Goal: Information Seeking & Learning: Check status

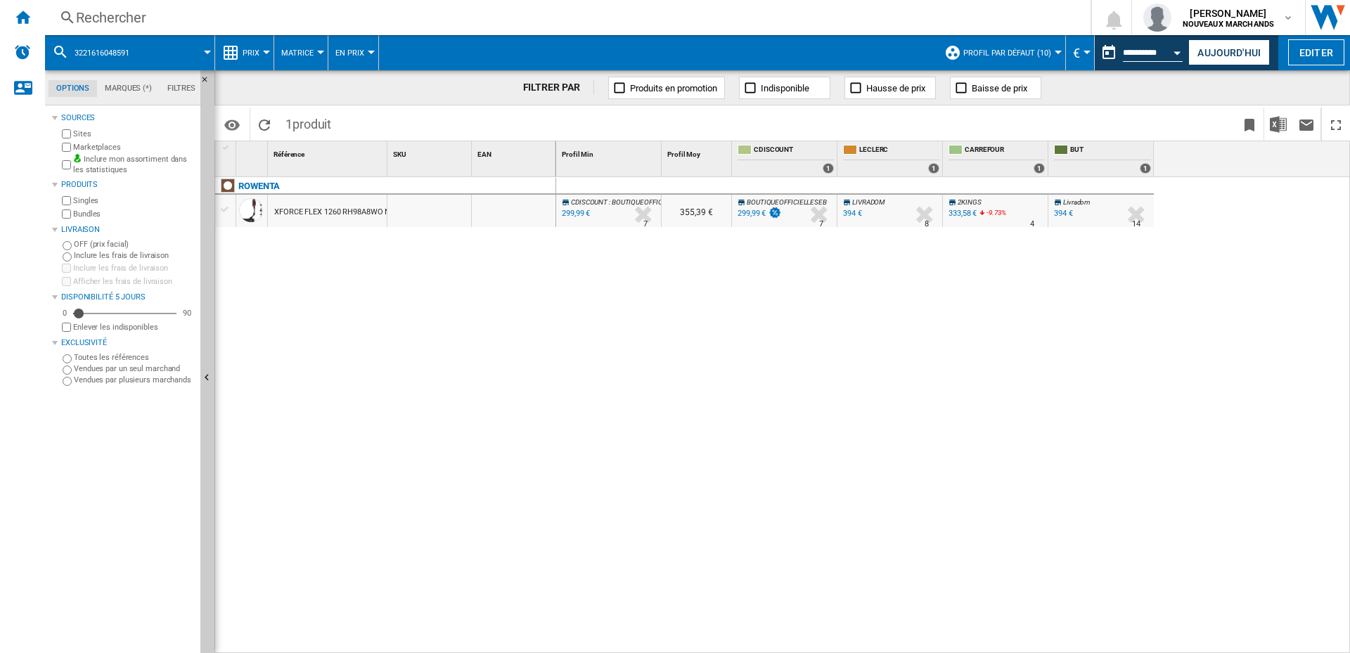
click at [995, 342] on div "CDISCOUNT : BOUTIQUEOFFICIELLESEB -1.0 % 299,99 € % N/A 7 CDISCOUNT : BOUTIQUEO…" at bounding box center [953, 415] width 794 height 477
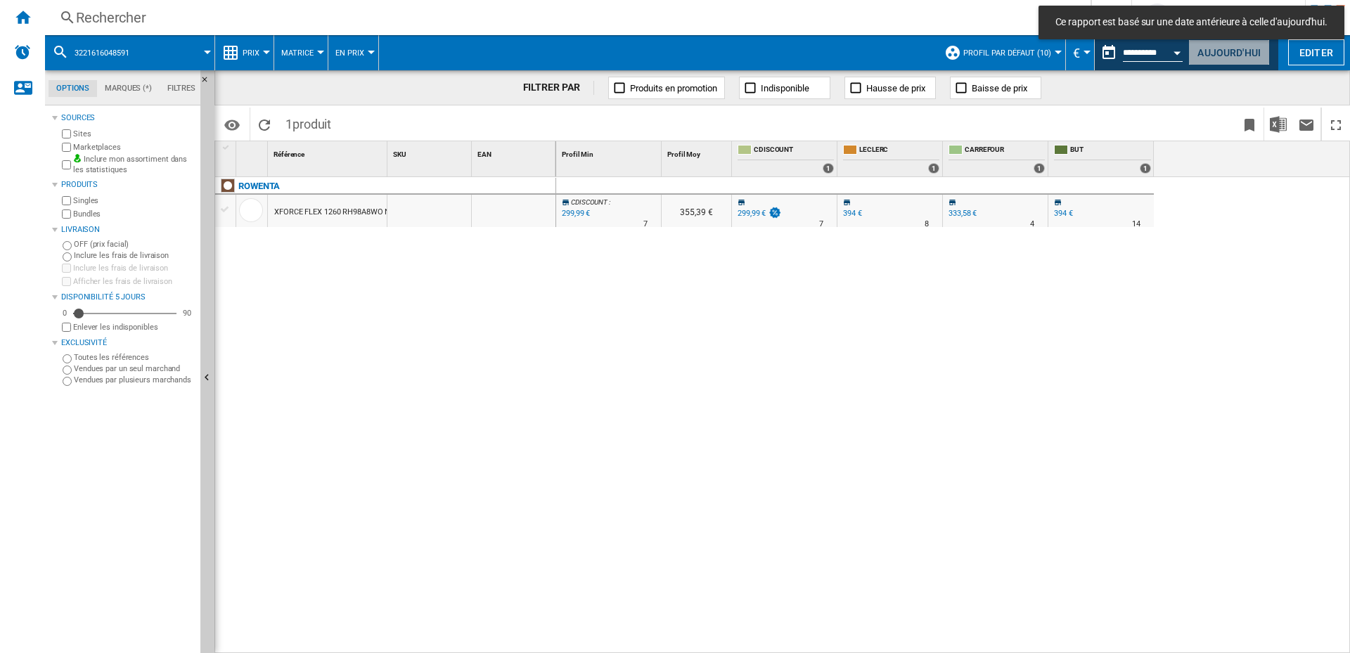
click at [1216, 47] on button "Aujourd'hui" at bounding box center [1229, 52] width 82 height 26
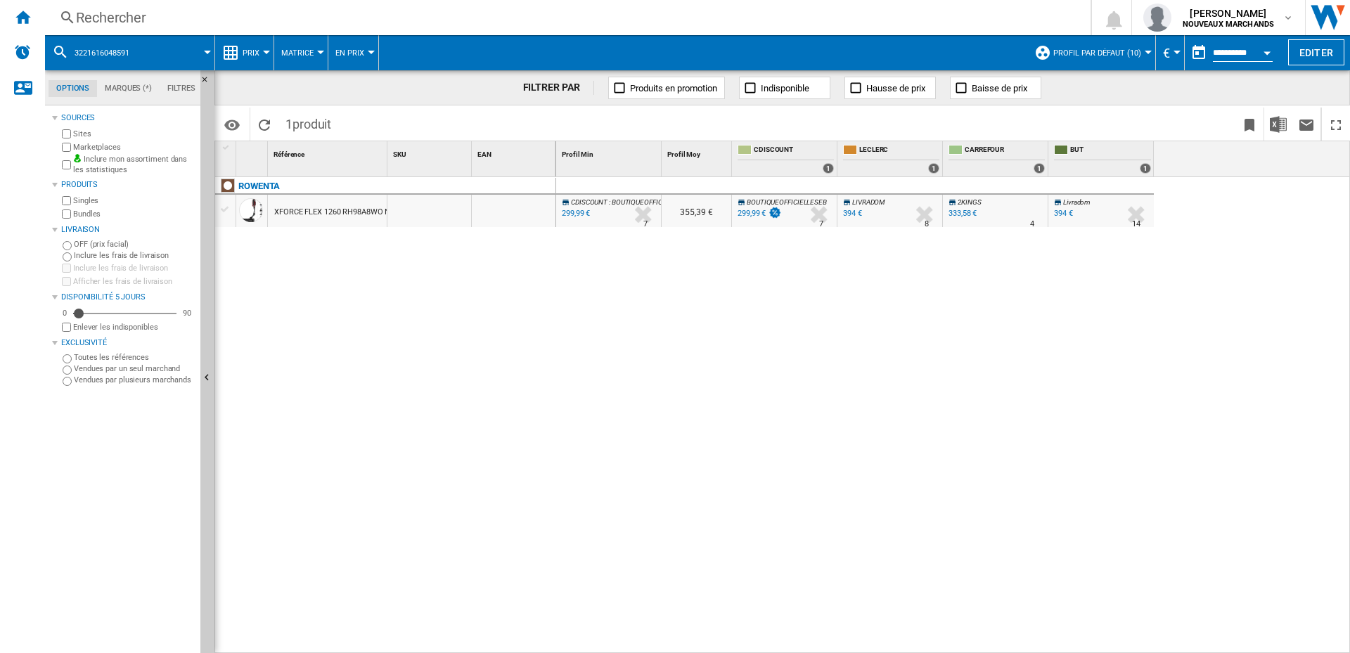
click at [144, 16] on div "Rechercher" at bounding box center [565, 18] width 978 height 20
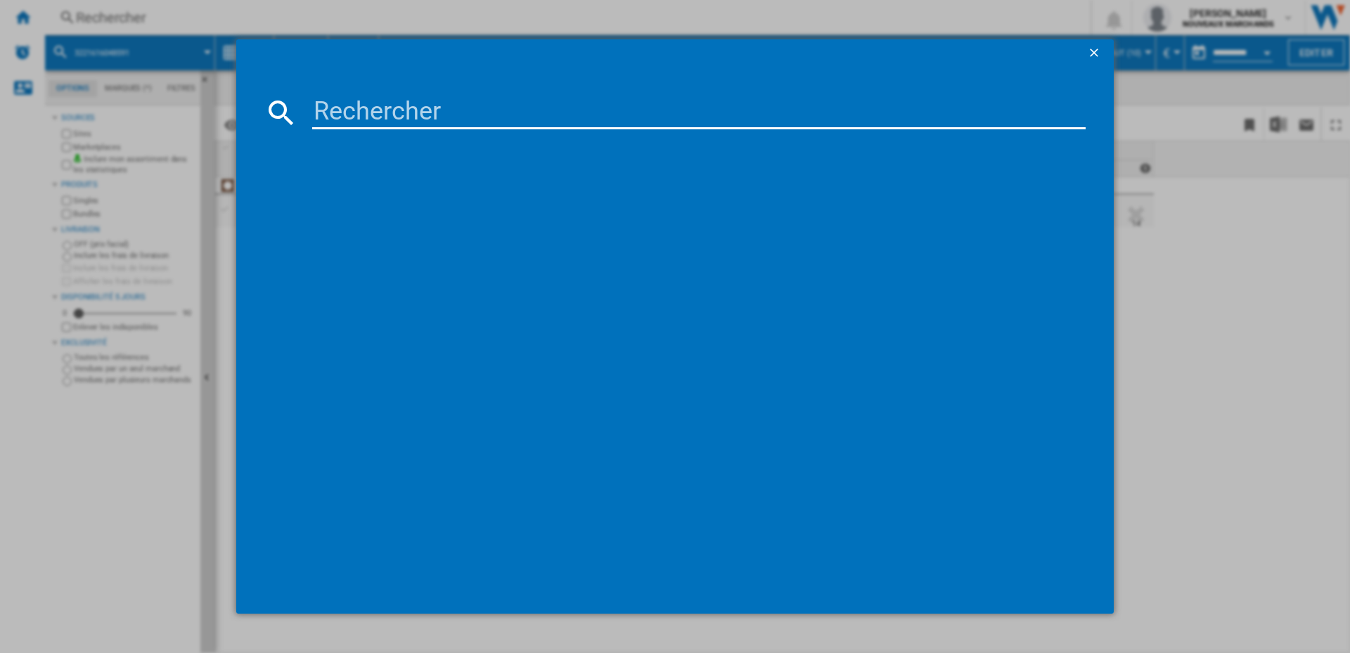
click at [408, 107] on input at bounding box center [698, 113] width 773 height 34
paste input "3045386381722"
type input "3045386381722"
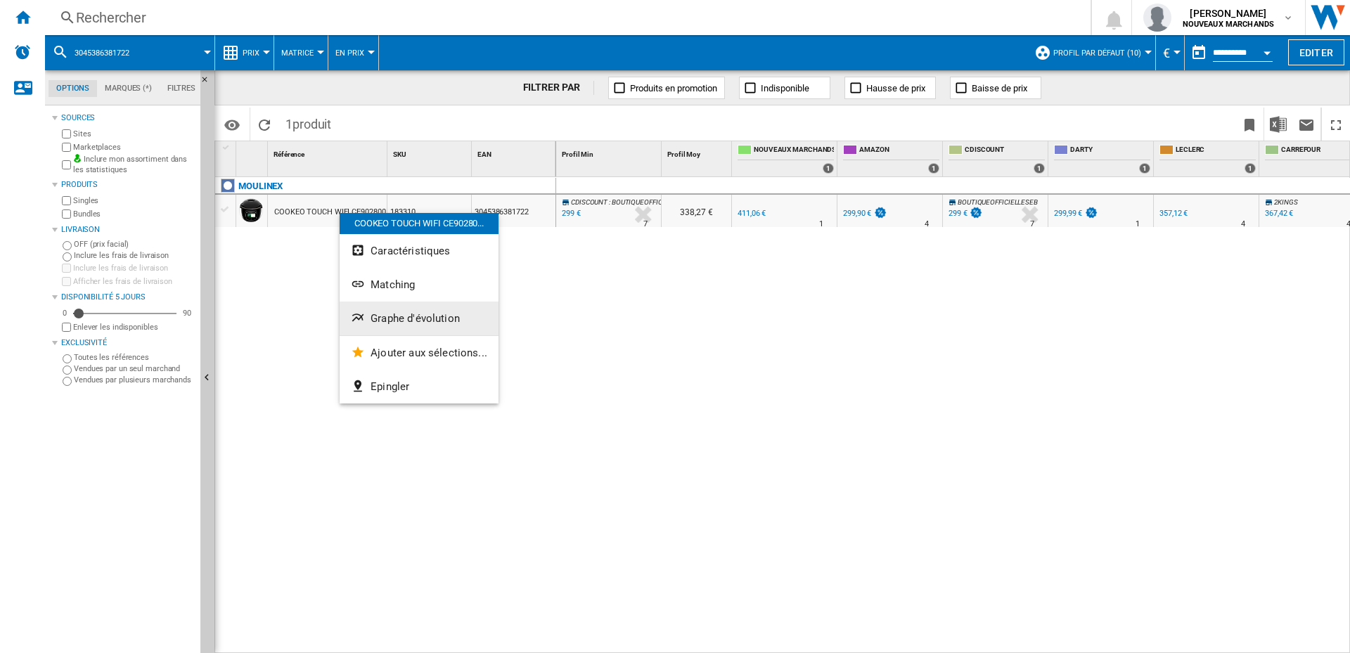
click at [433, 321] on span "Graphe d'évolution" at bounding box center [415, 318] width 89 height 13
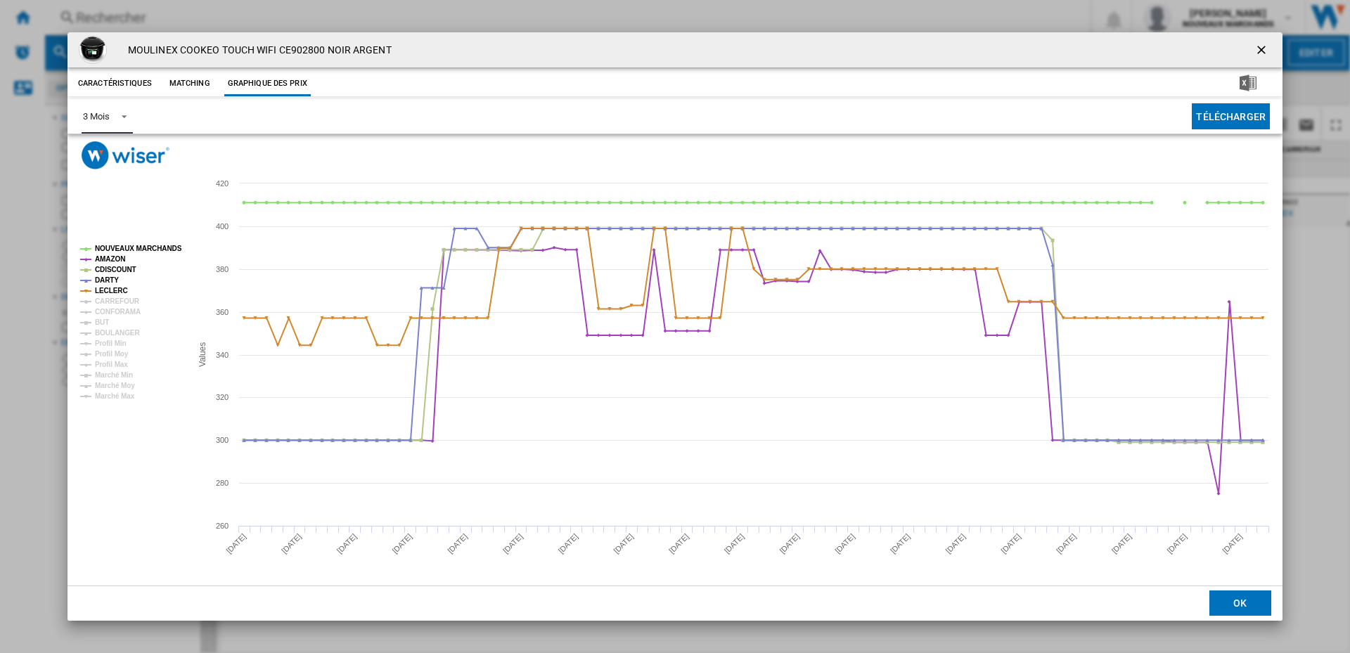
click at [103, 120] on div "3 Mois" at bounding box center [96, 116] width 26 height 11
click at [120, 152] on md-option "6 Mois" at bounding box center [120, 151] width 96 height 34
